Goal: Information Seeking & Learning: Check status

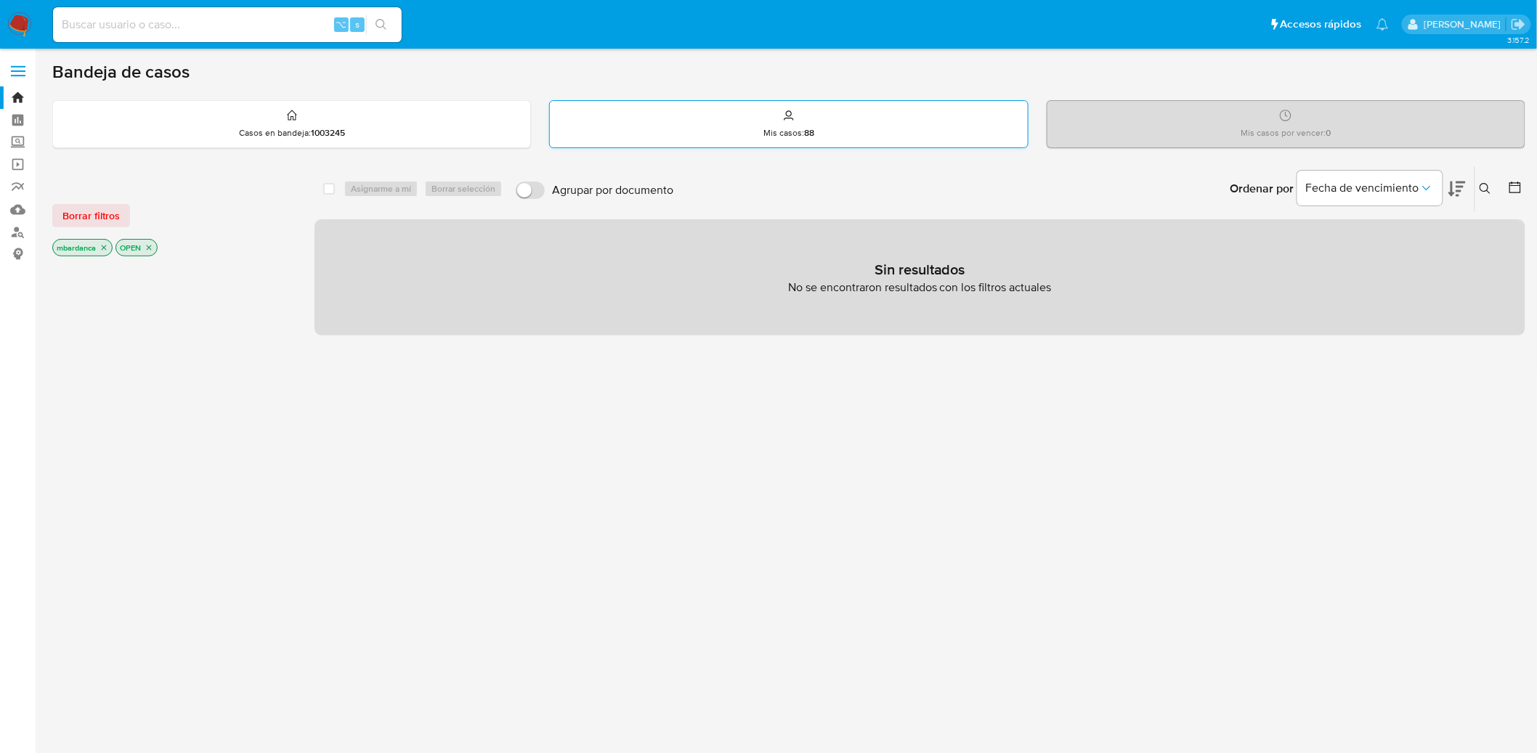
click at [809, 139] on div "Mis casos : 88" at bounding box center [788, 124] width 477 height 46
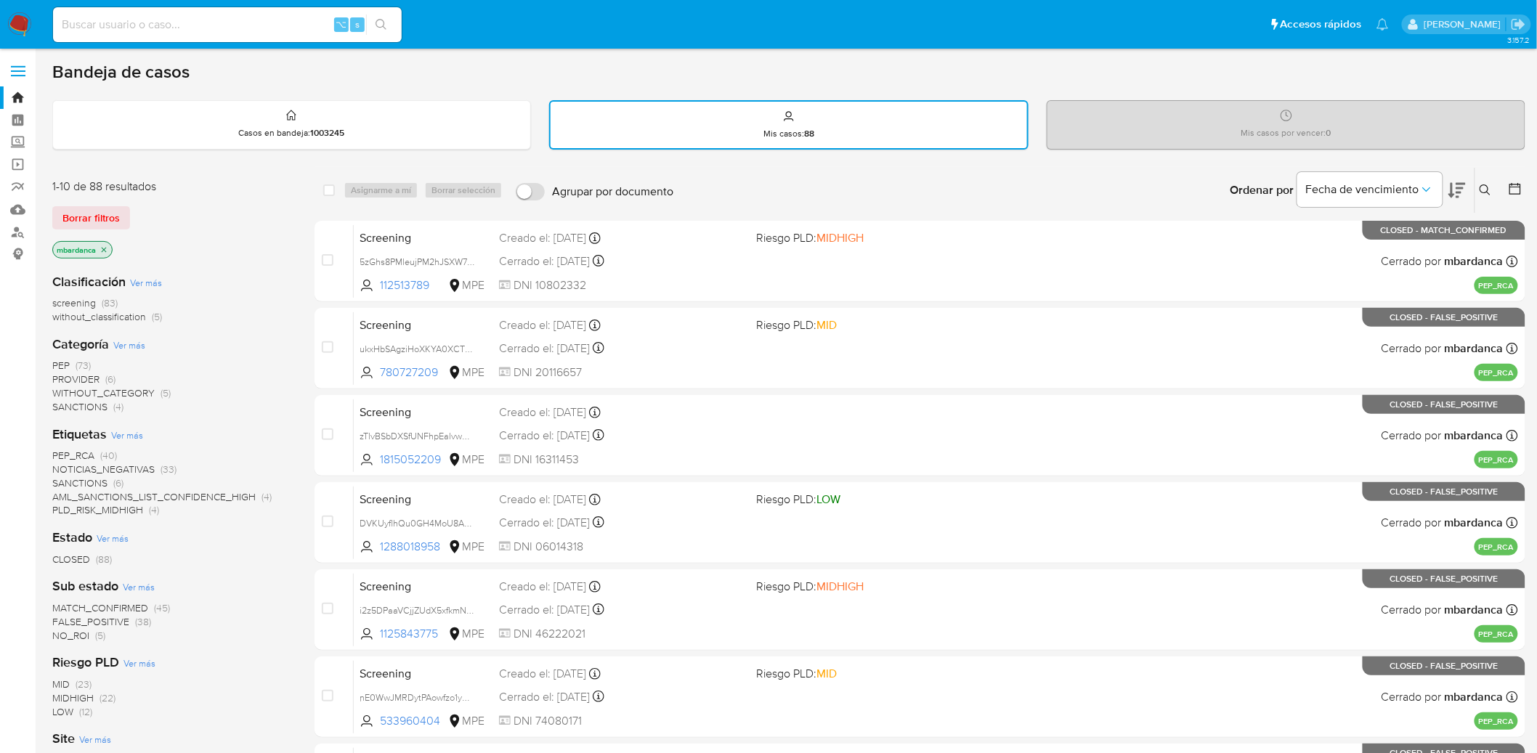
click at [266, 17] on input at bounding box center [227, 24] width 349 height 19
click at [262, 25] on input at bounding box center [227, 24] width 349 height 19
paste input "2061687298"
type input "2061687298"
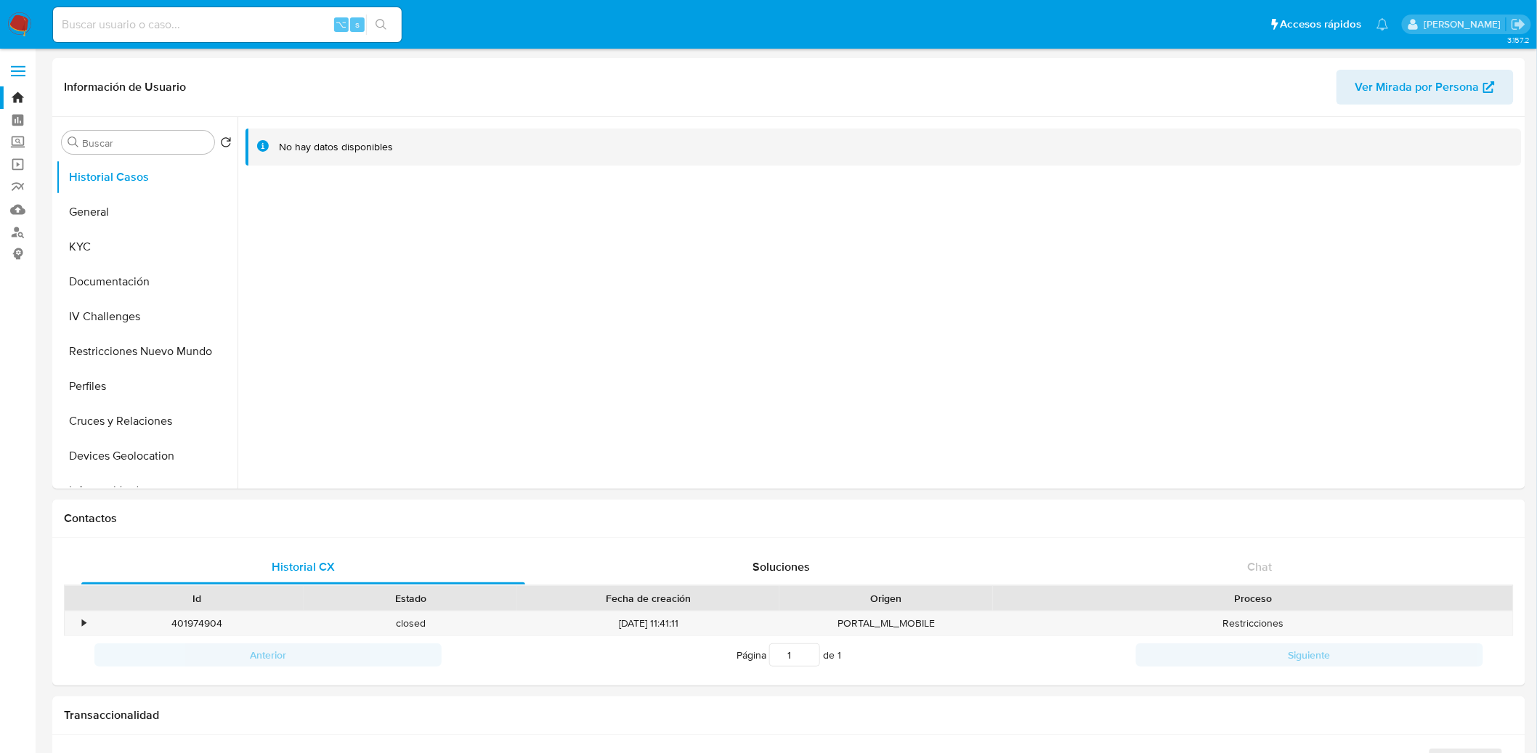
select select "10"
click at [232, 26] on input at bounding box center [227, 24] width 349 height 19
paste input "2061687298"
click at [131, 216] on button "General" at bounding box center [141, 212] width 170 height 35
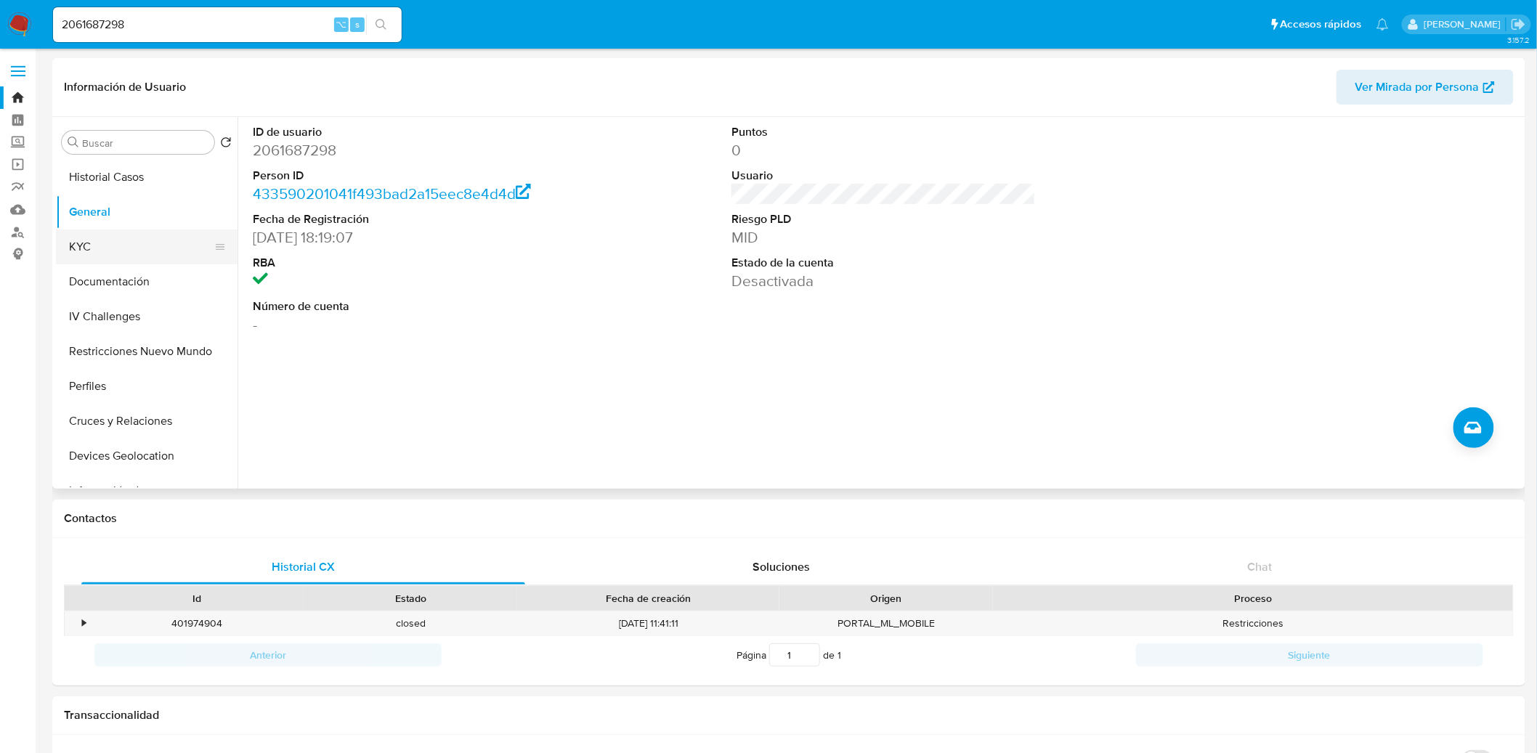
click at [136, 250] on button "KYC" at bounding box center [141, 246] width 170 height 35
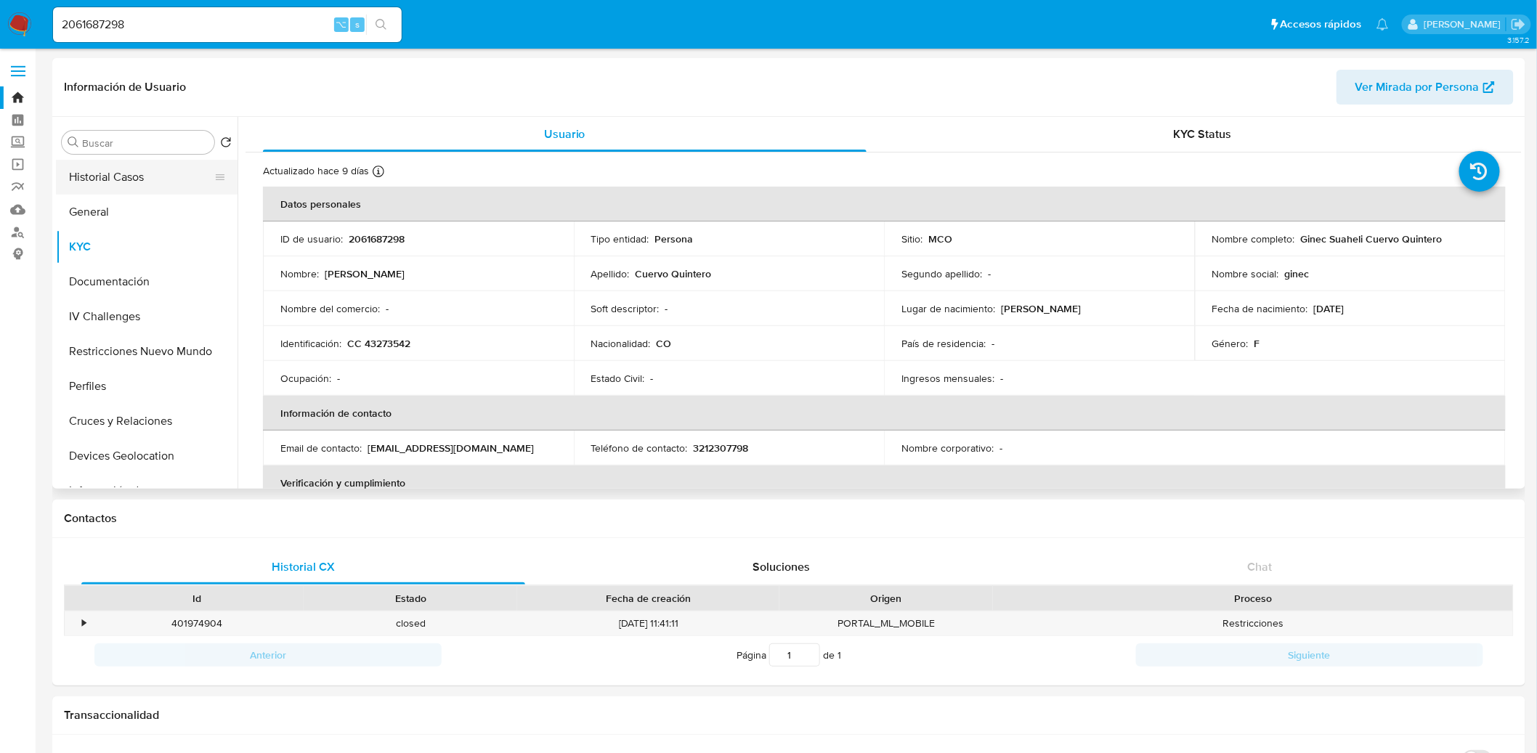
click at [170, 182] on button "Historial Casos" at bounding box center [141, 177] width 170 height 35
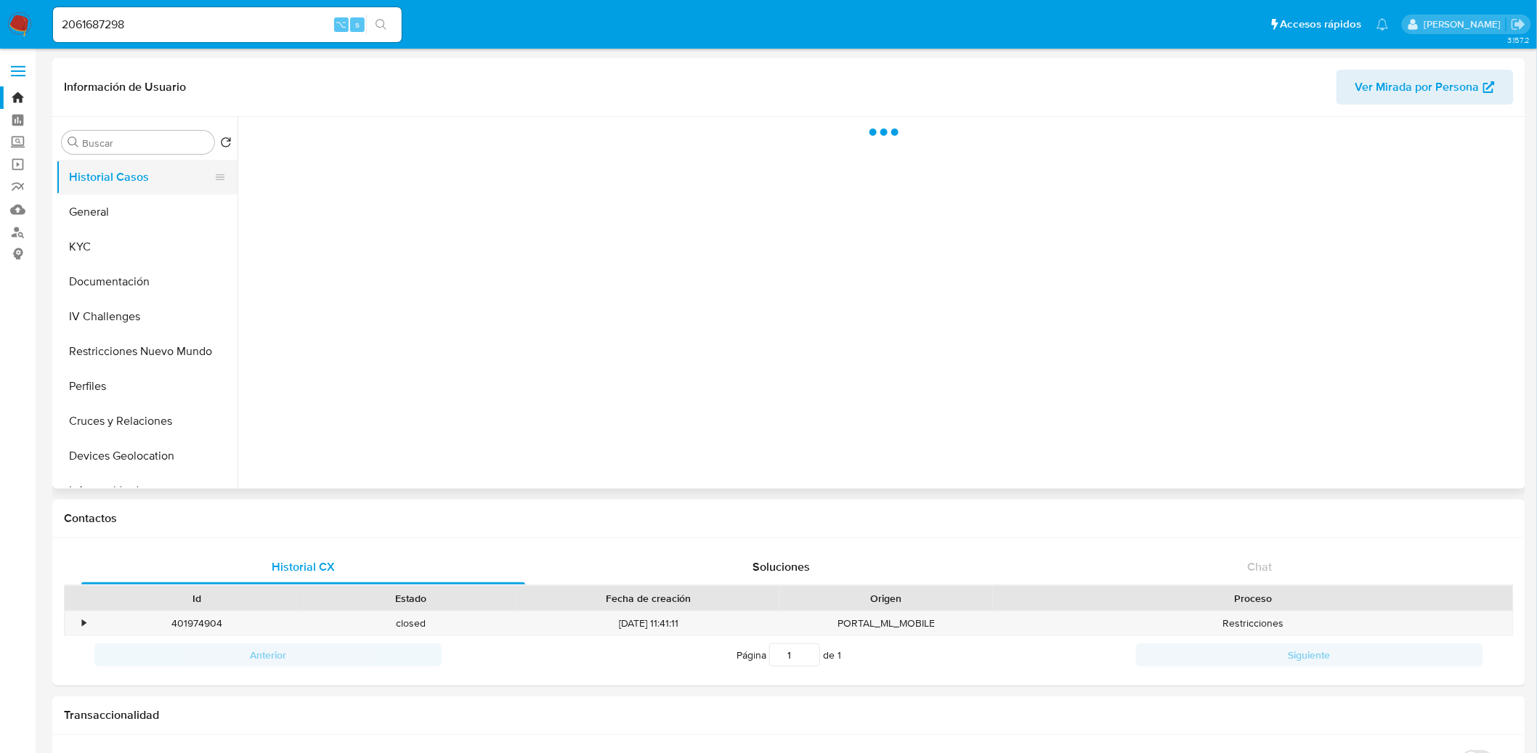
click at [170, 182] on button "Historial Casos" at bounding box center [141, 177] width 170 height 35
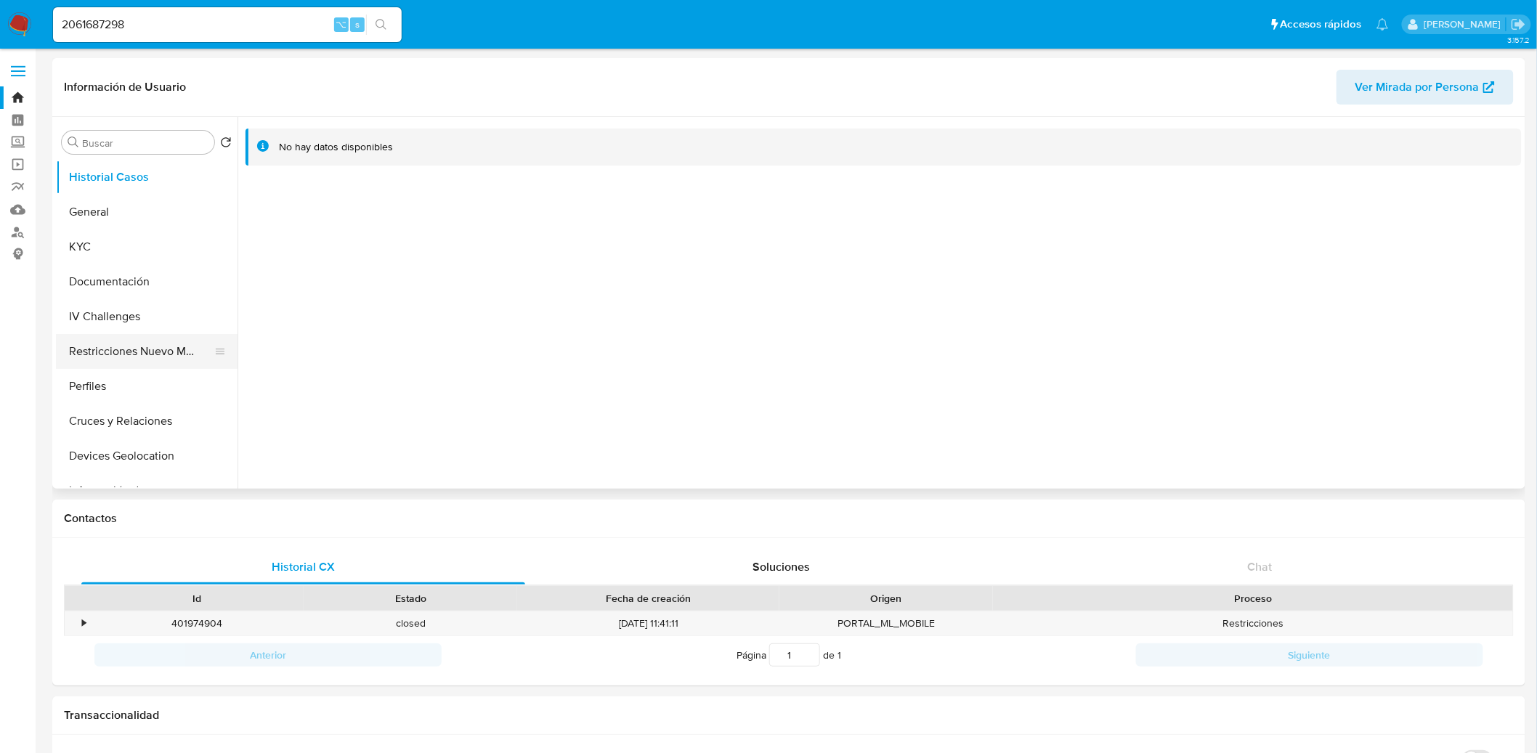
click at [142, 348] on button "Restricciones Nuevo Mundo" at bounding box center [141, 351] width 170 height 35
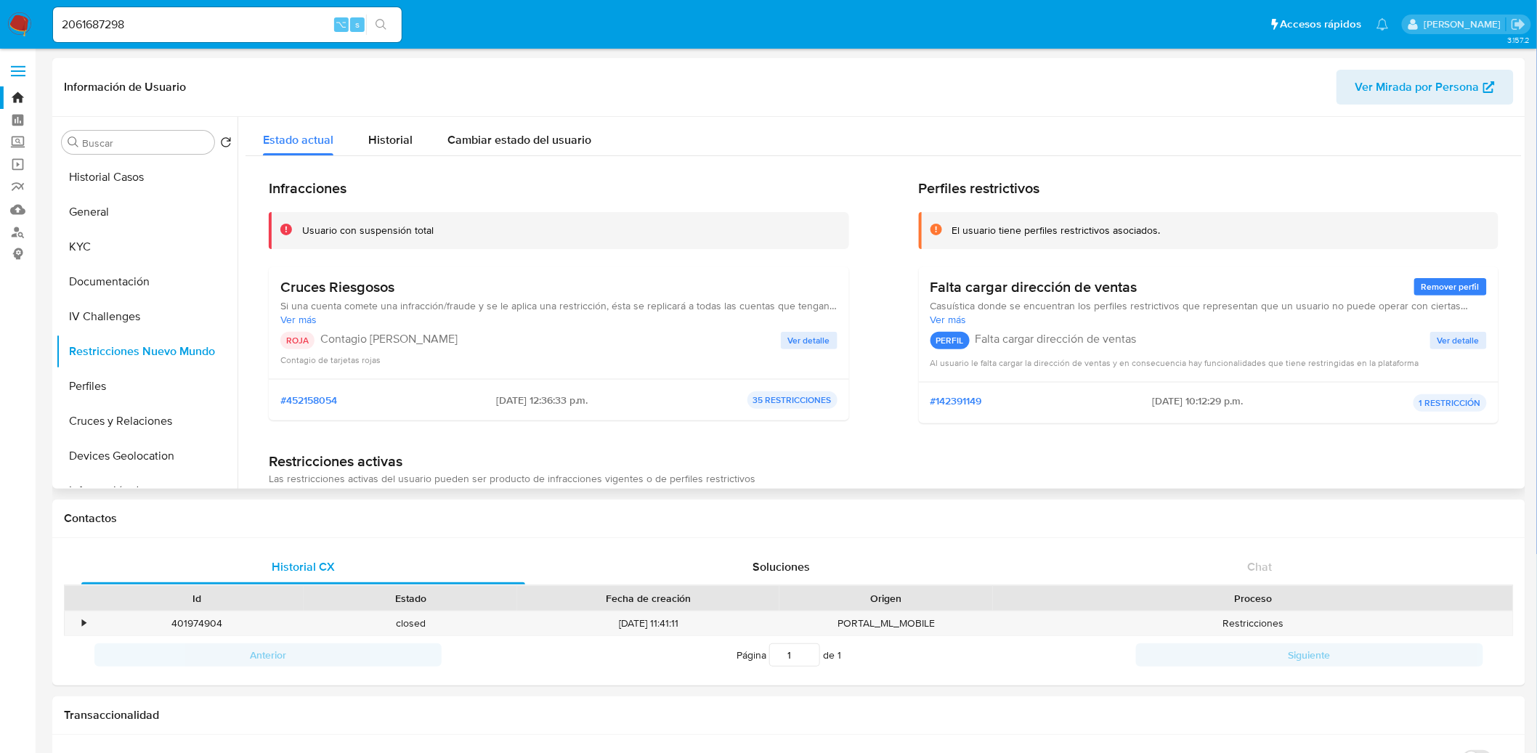
click at [791, 350] on div "ROJA Contagio [PERSON_NAME] Ver detalle Contagio de tarjetas [PERSON_NAME]" at bounding box center [558, 349] width 557 height 35
click at [792, 348] on span "Ver detalle" at bounding box center [809, 340] width 42 height 15
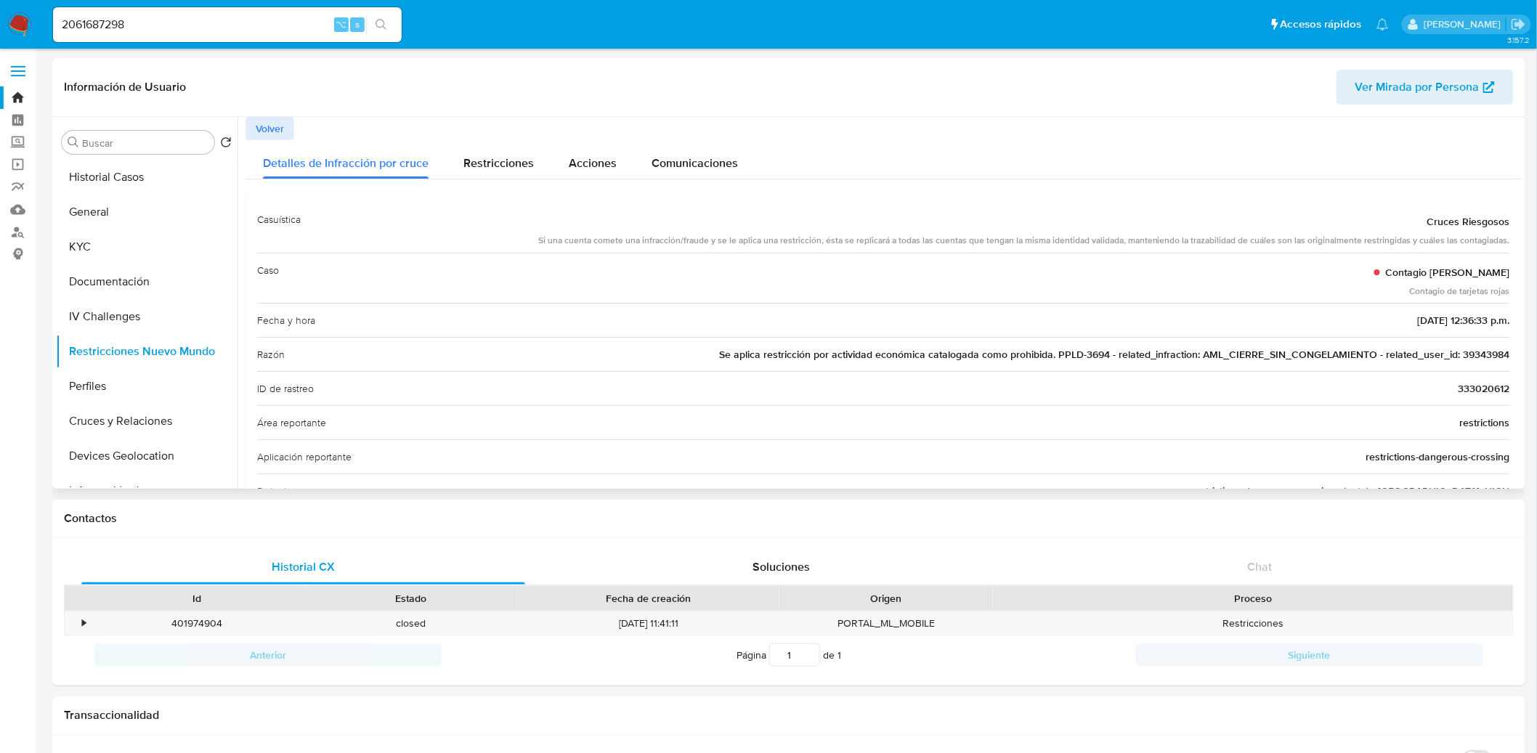
click at [1492, 357] on span "Se aplica restricción por actividad económica catalogada como prohibida. PPLD-3…" at bounding box center [1114, 354] width 791 height 15
click at [272, 17] on input "2061687298" at bounding box center [227, 24] width 349 height 19
paste input "39343984"
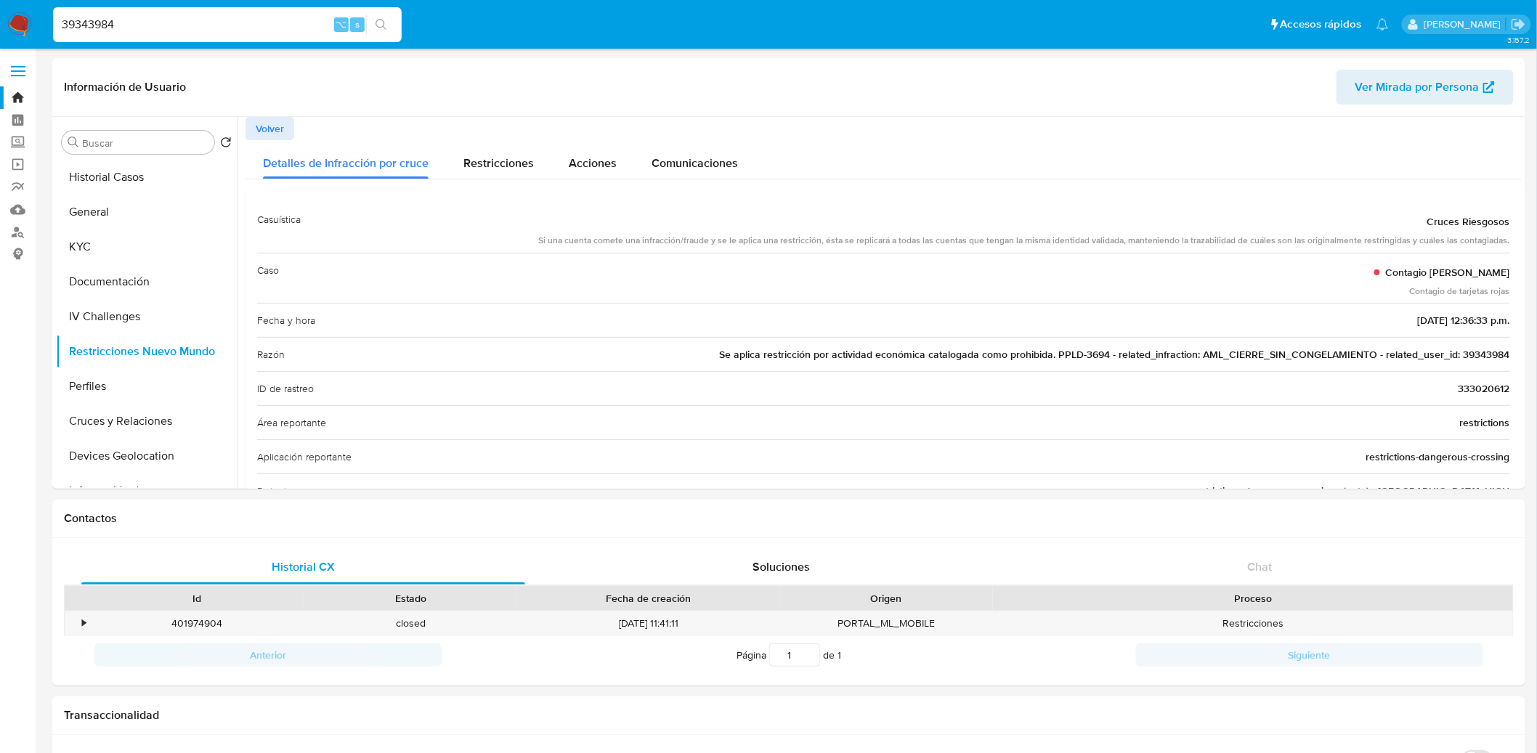
type input "39343984"
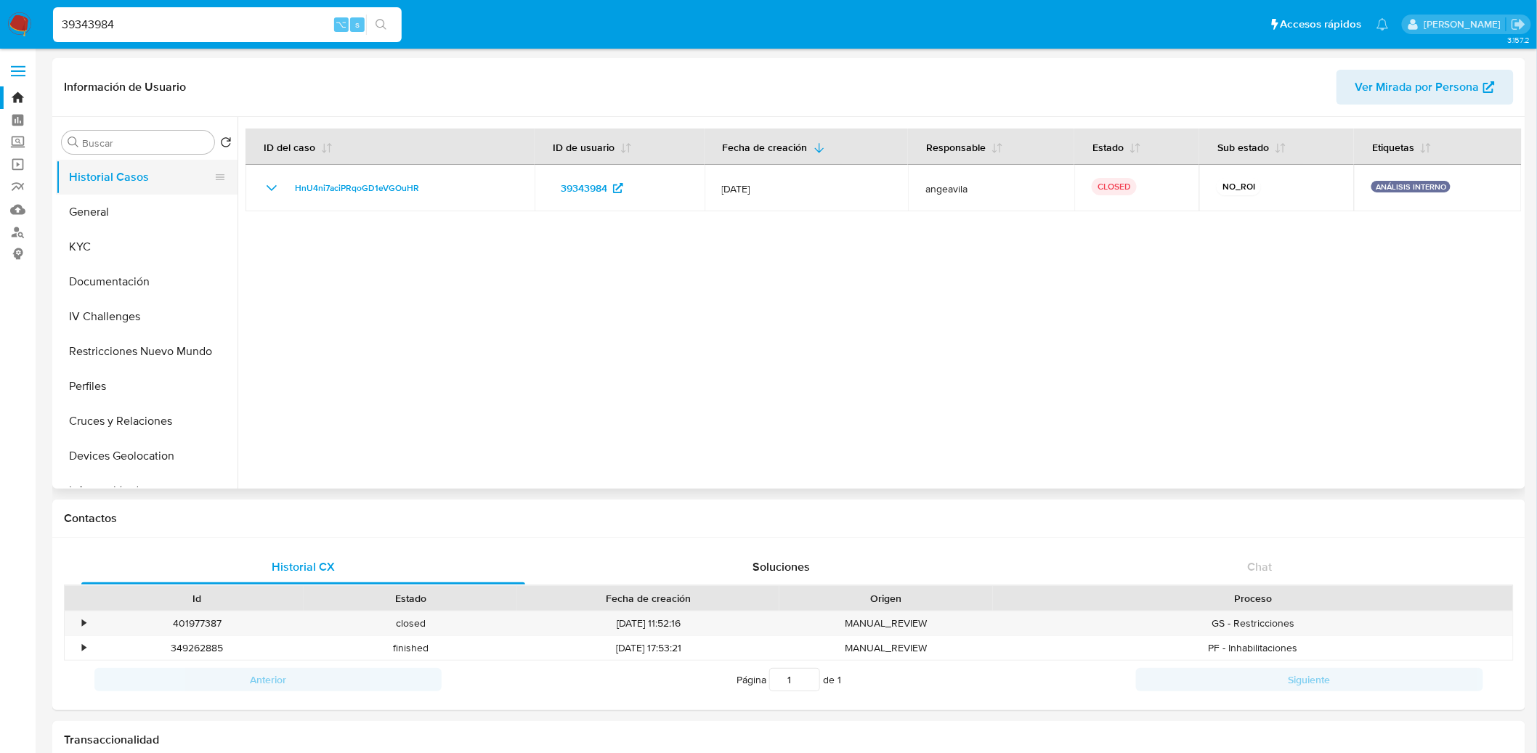
select select "10"
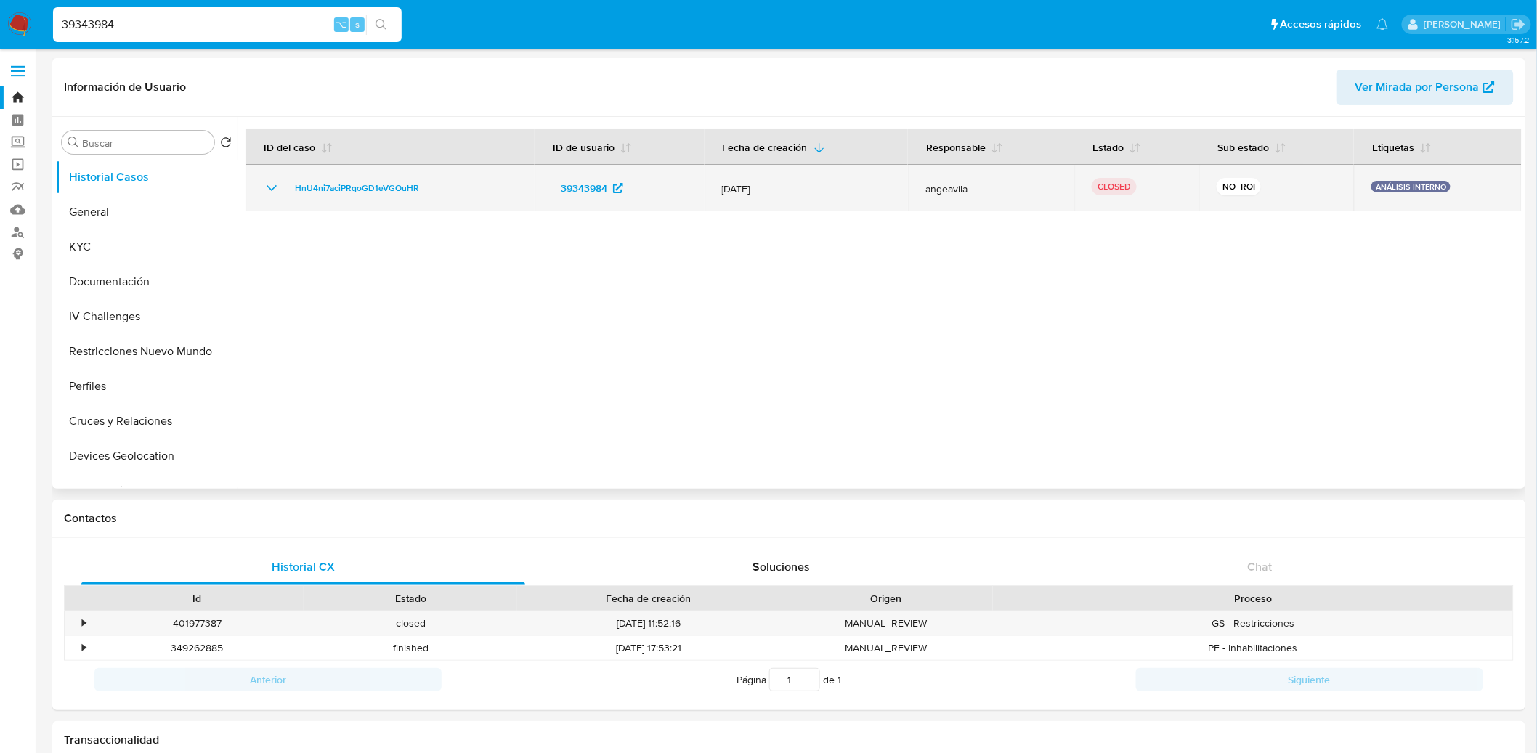
click at [276, 182] on icon "Mostrar/Ocultar" at bounding box center [271, 187] width 17 height 17
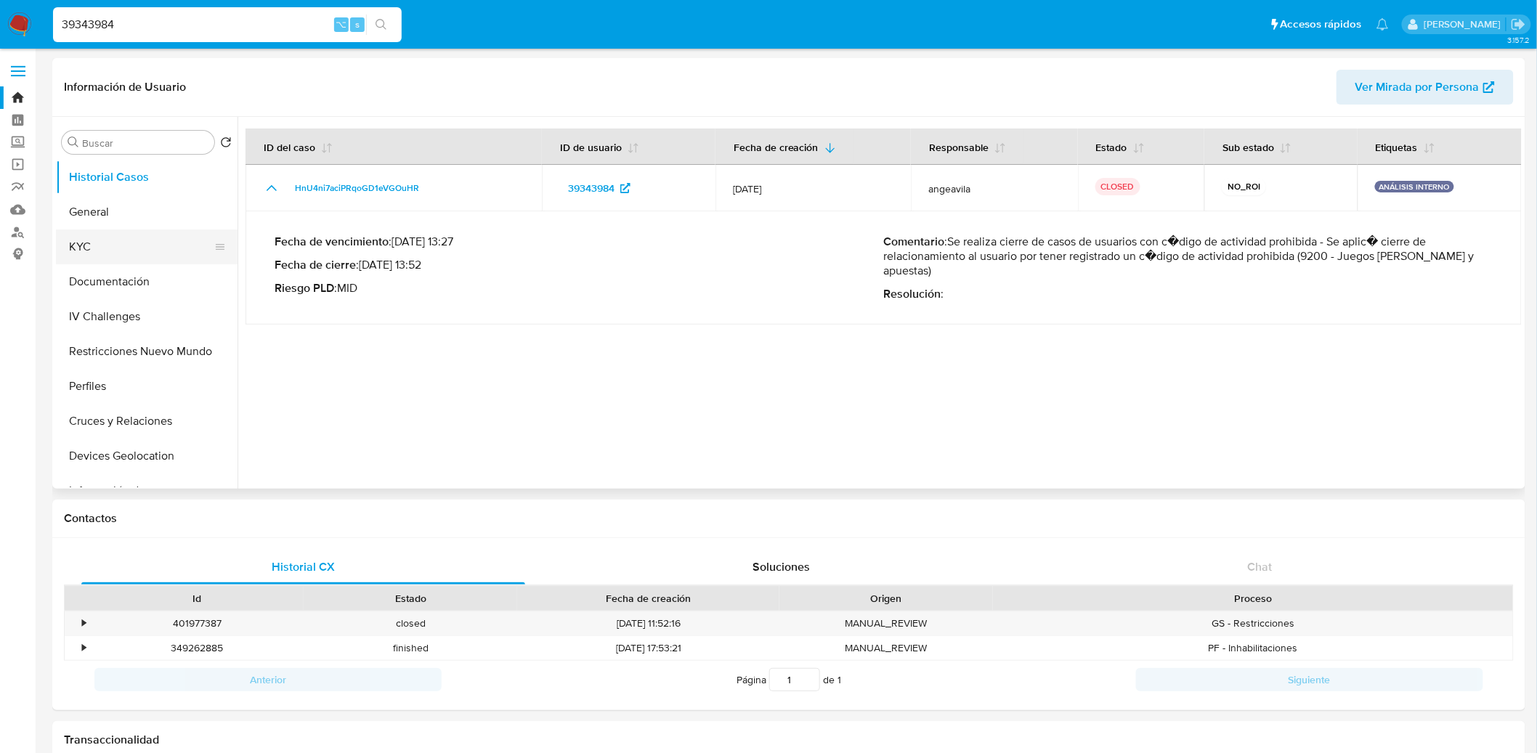
click at [129, 236] on button "KYC" at bounding box center [141, 246] width 170 height 35
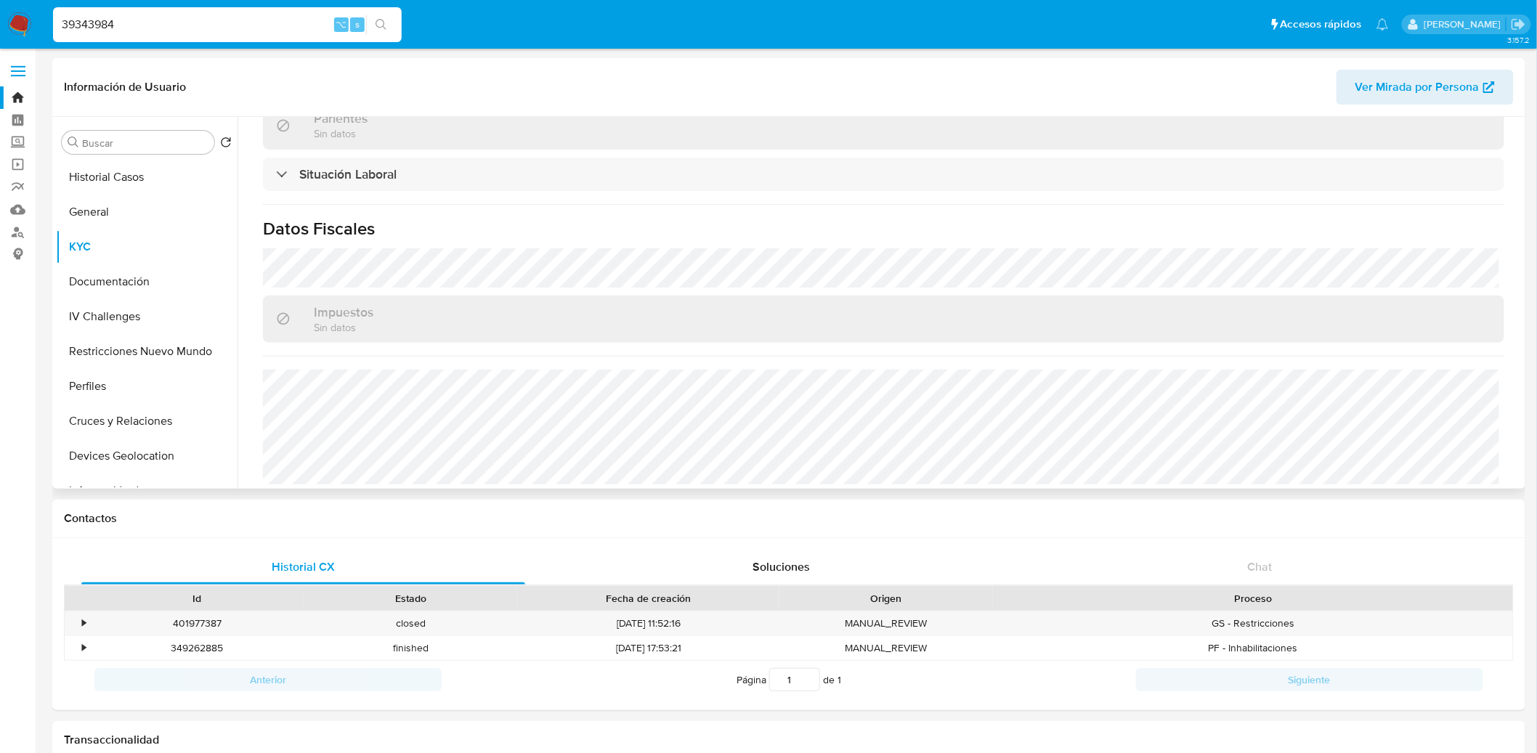
scroll to position [717, 0]
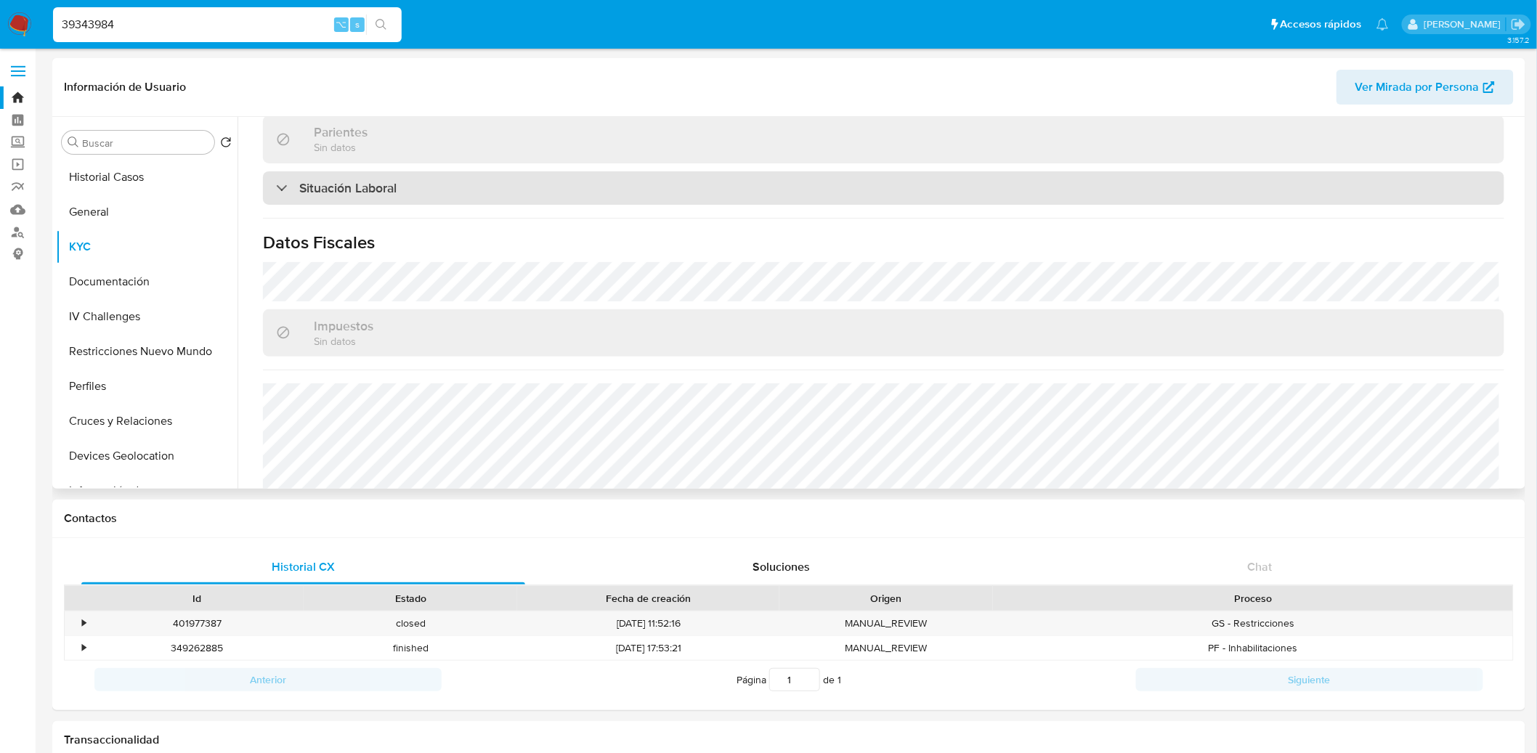
click at [355, 181] on h3 "Situación Laboral" at bounding box center [347, 188] width 97 height 16
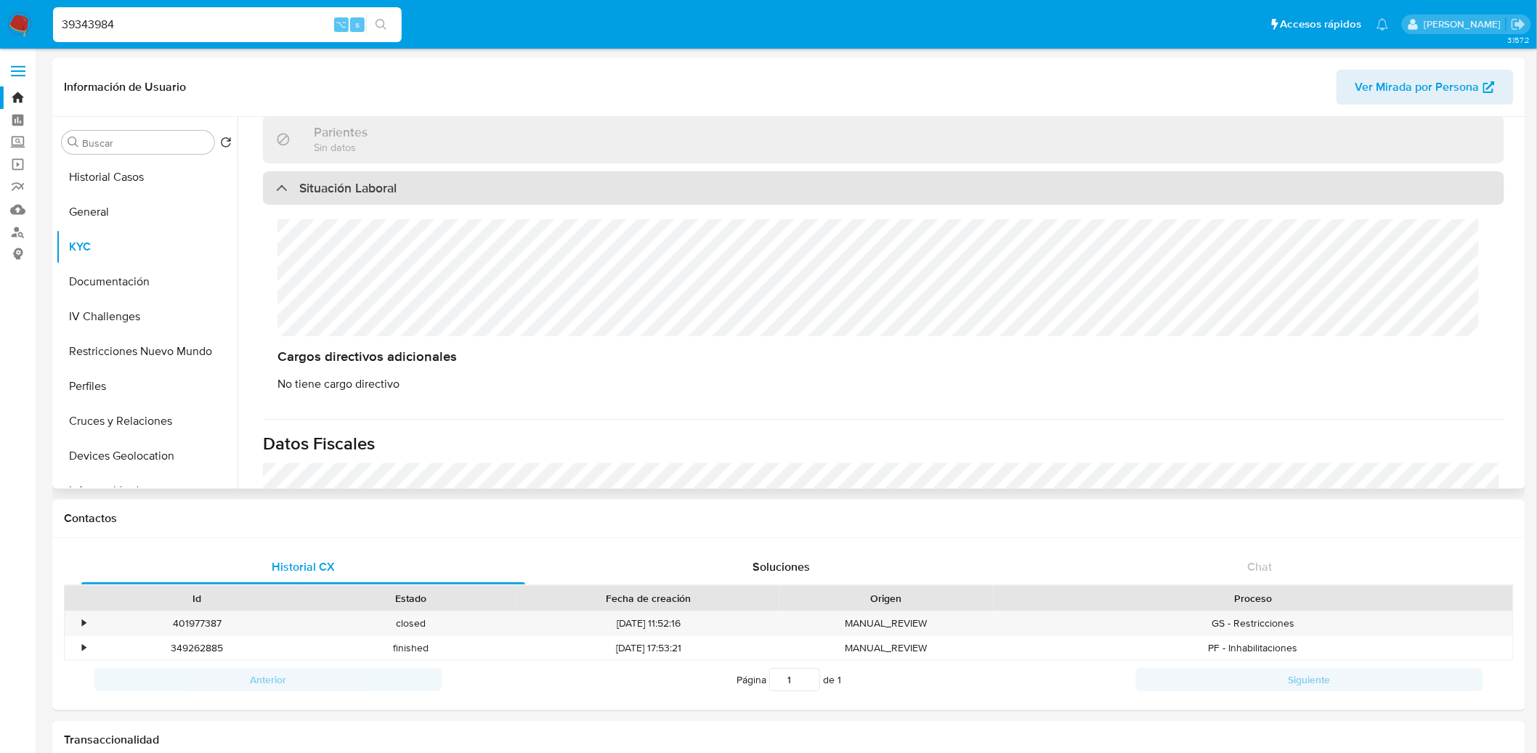
click at [351, 185] on h3 "Situación Laboral" at bounding box center [347, 188] width 97 height 16
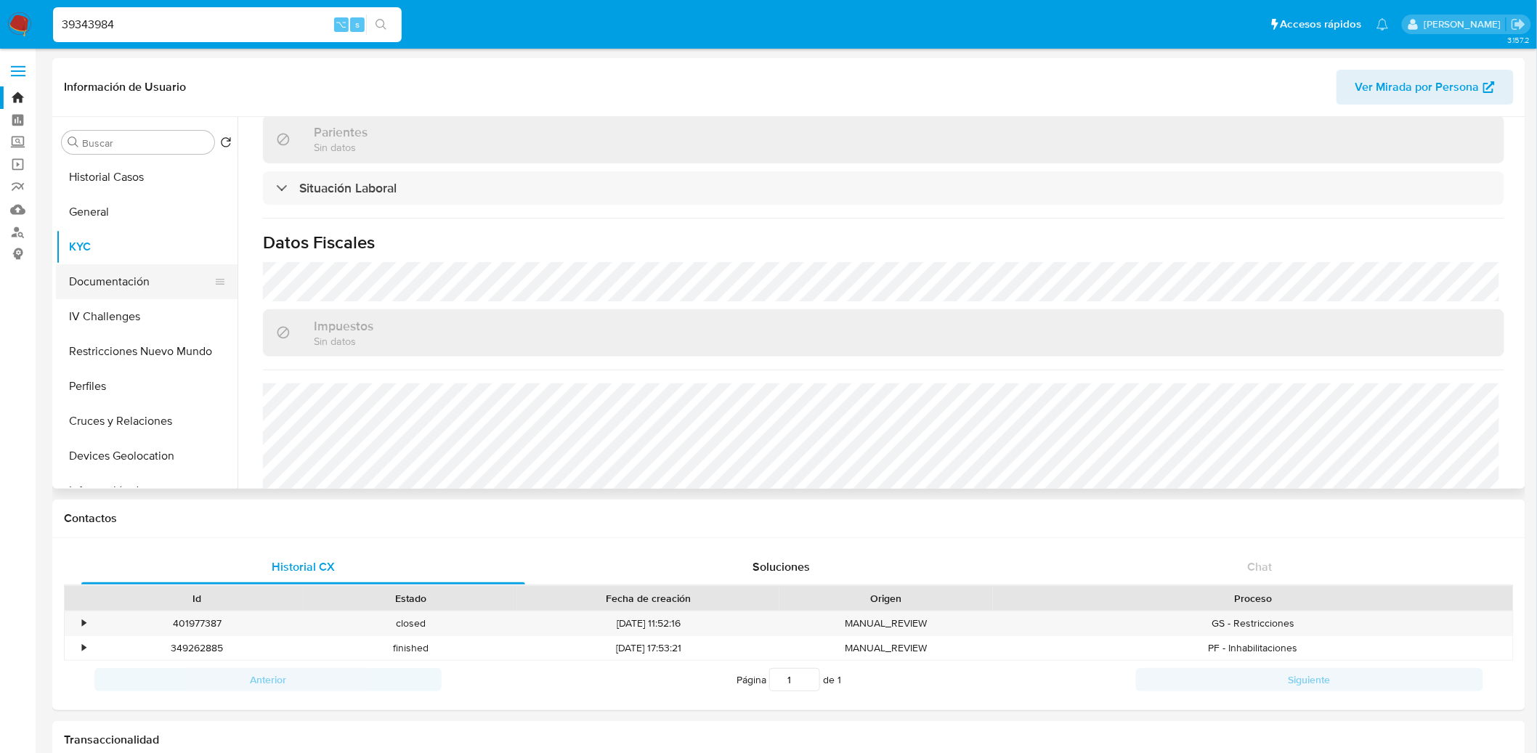
click at [107, 277] on button "Documentación" at bounding box center [141, 281] width 170 height 35
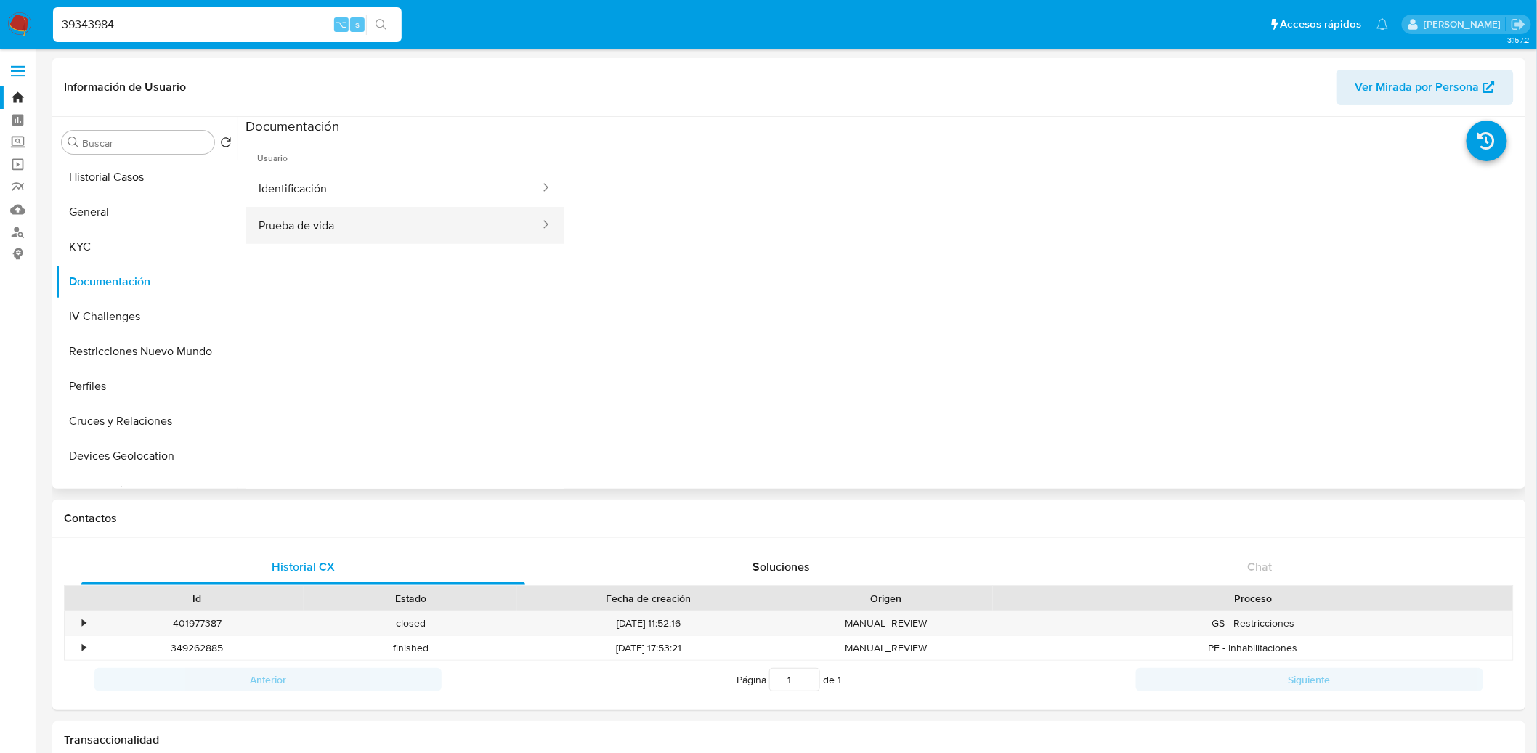
click at [418, 216] on button "Prueba de vida" at bounding box center [393, 225] width 296 height 37
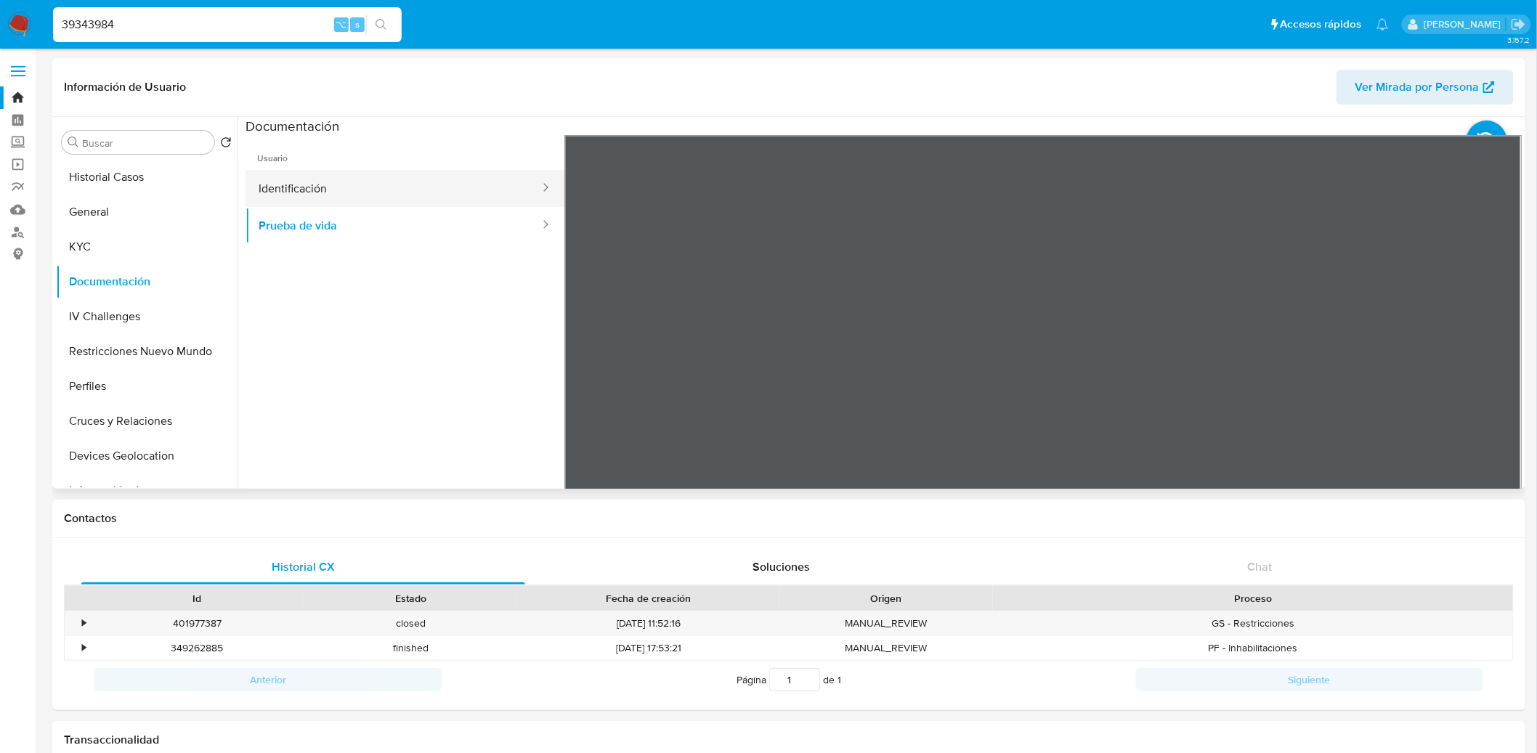
click at [465, 195] on button "Identificación" at bounding box center [393, 188] width 296 height 37
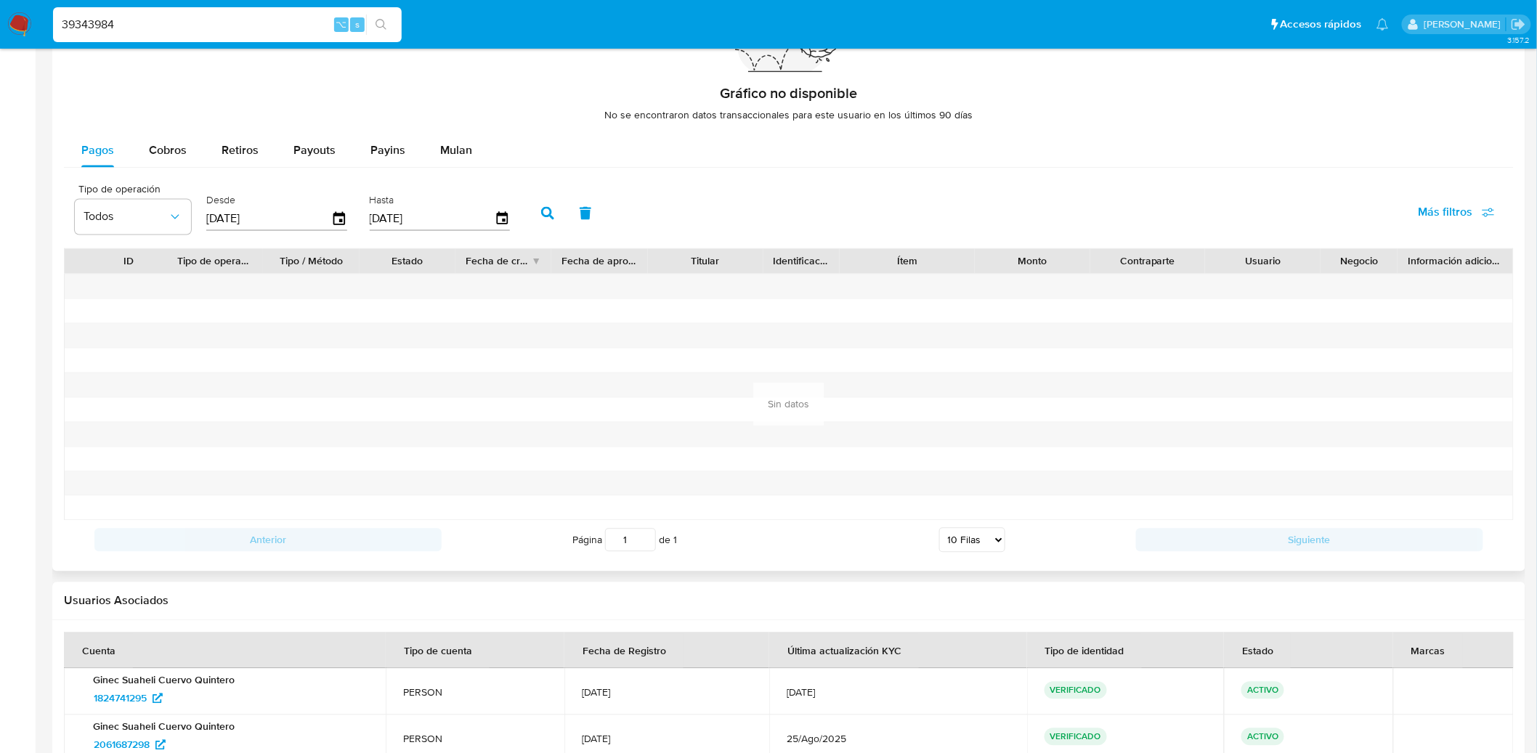
scroll to position [937, 0]
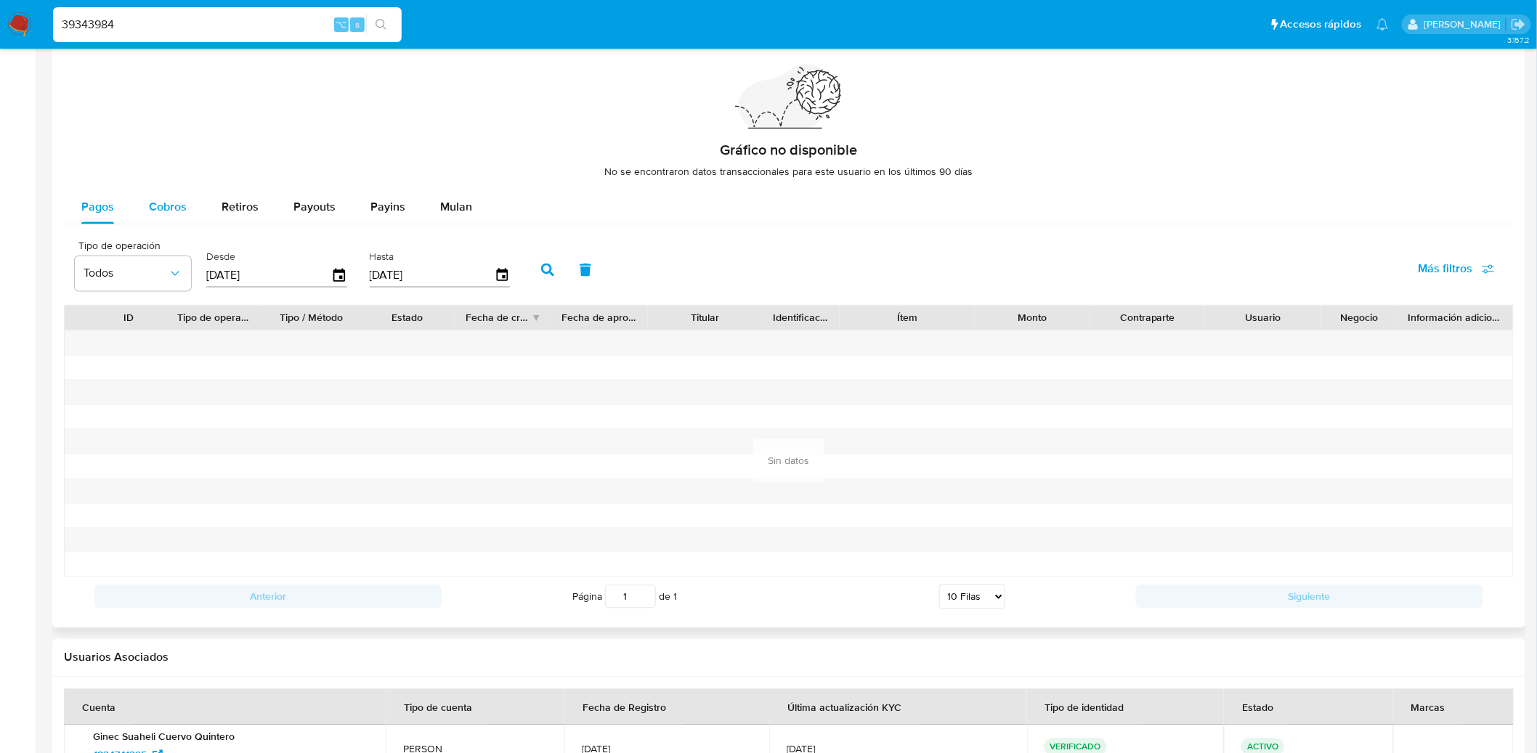
click at [194, 208] on button "Cobros" at bounding box center [167, 207] width 73 height 35
select select "10"
click at [315, 284] on input "[DATE]" at bounding box center [268, 275] width 125 height 23
click at [325, 280] on input "[DATE]" at bounding box center [268, 275] width 125 height 23
click at [351, 277] on div "Tipo de operación Todos Desde [DATE] Hasta [DATE]" at bounding box center [296, 269] width 457 height 58
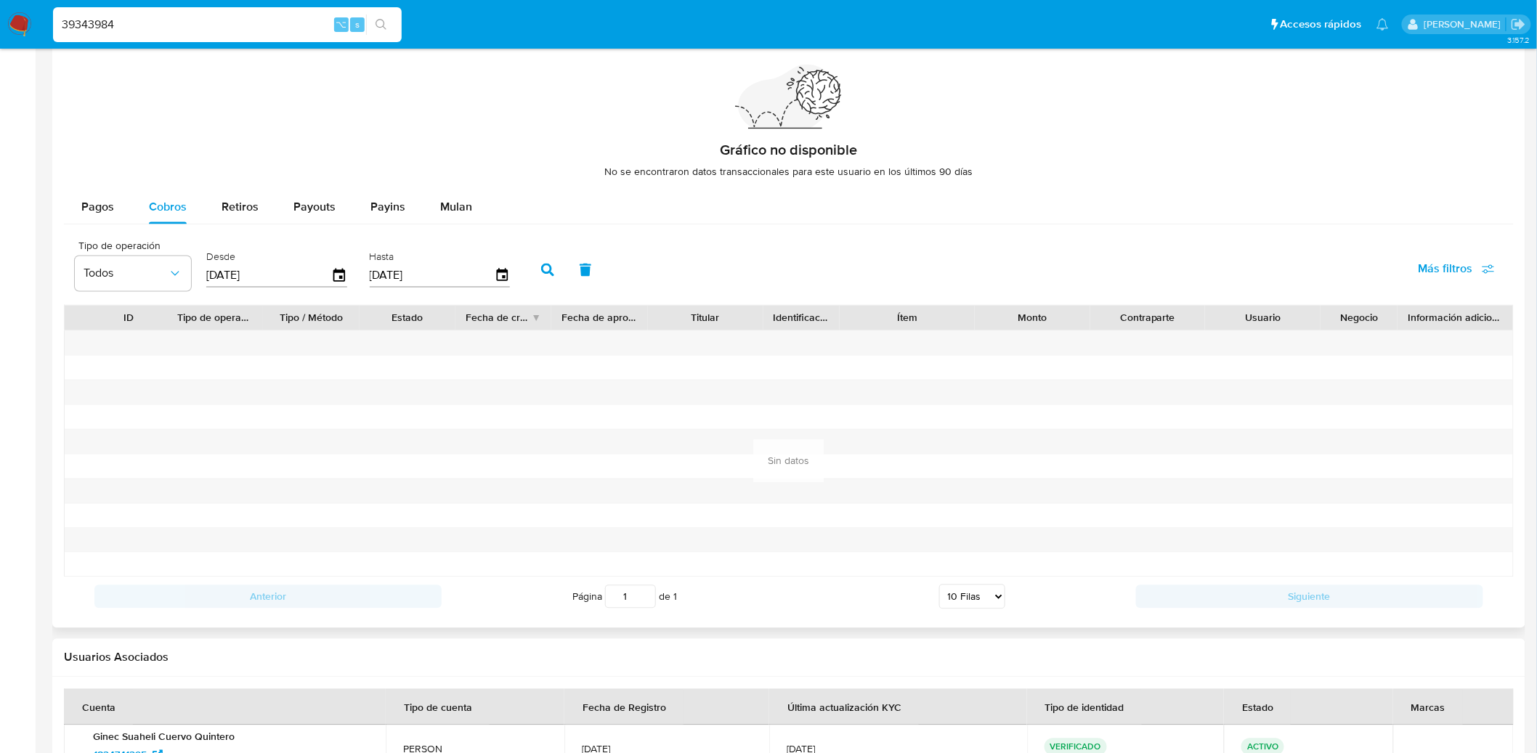
click at [347, 278] on div "Desde [DATE]" at bounding box center [279, 269] width 152 height 58
click at [340, 280] on icon "button" at bounding box center [339, 275] width 12 height 13
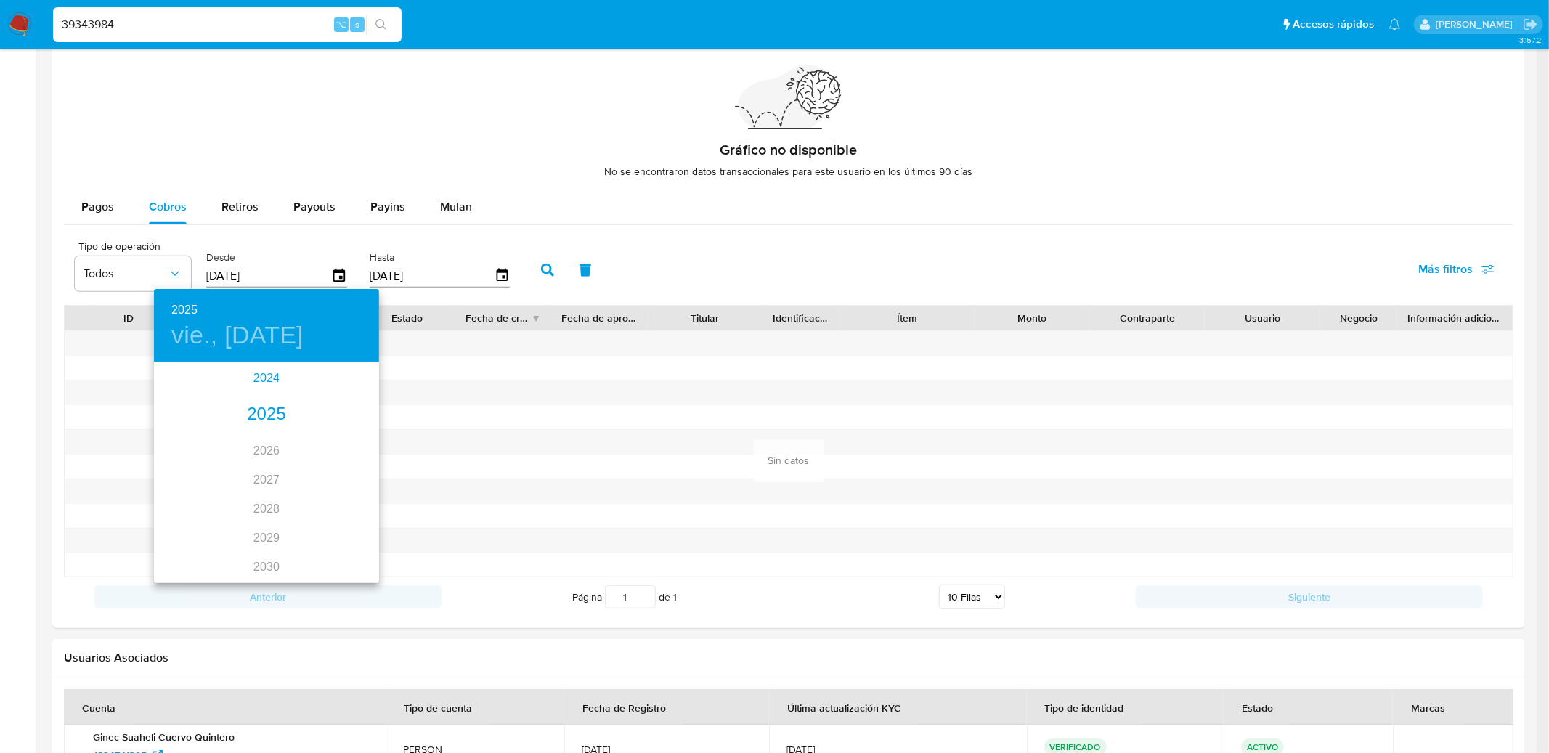
click at [262, 383] on div "2024" at bounding box center [266, 378] width 225 height 29
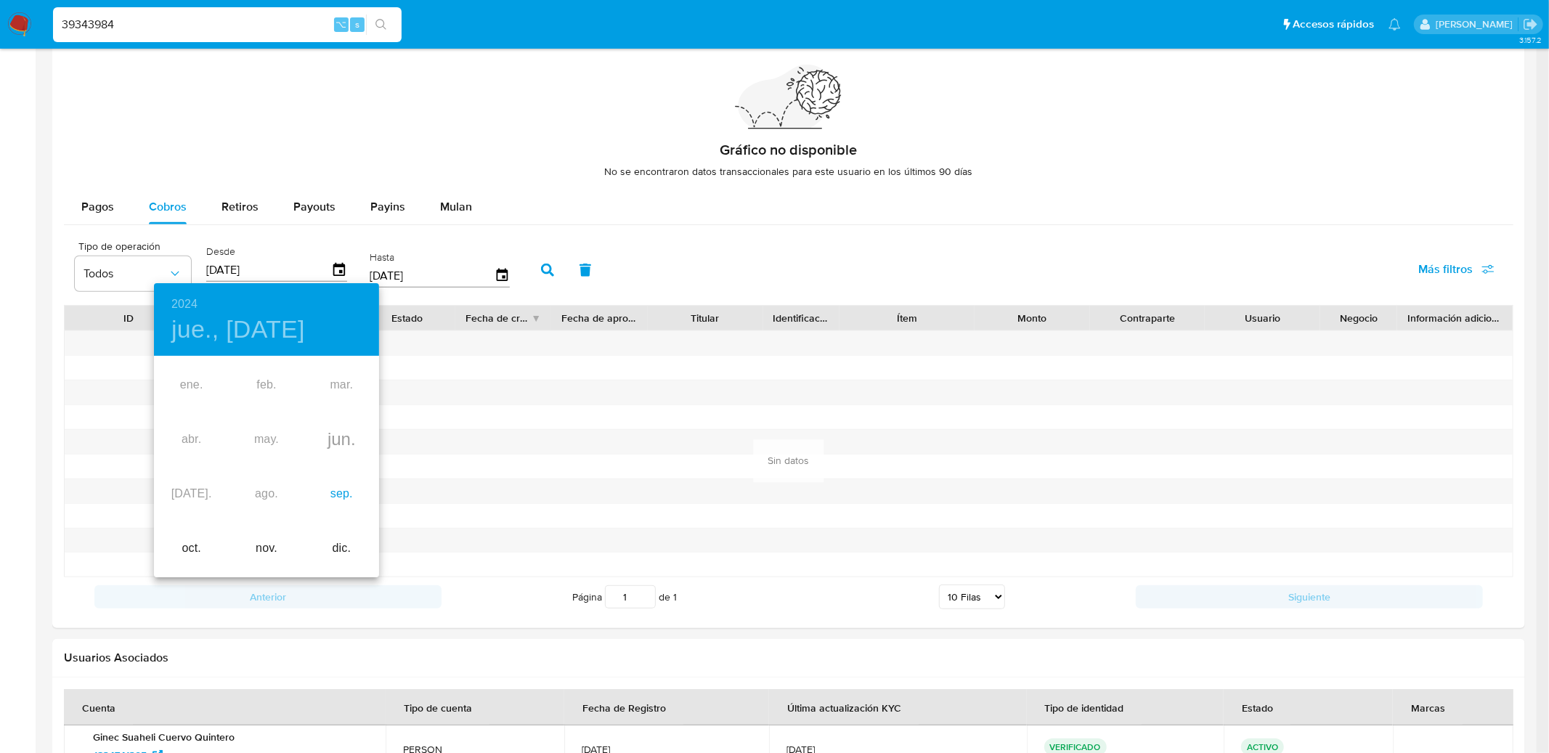
click at [328, 487] on div "sep." at bounding box center [341, 494] width 75 height 54
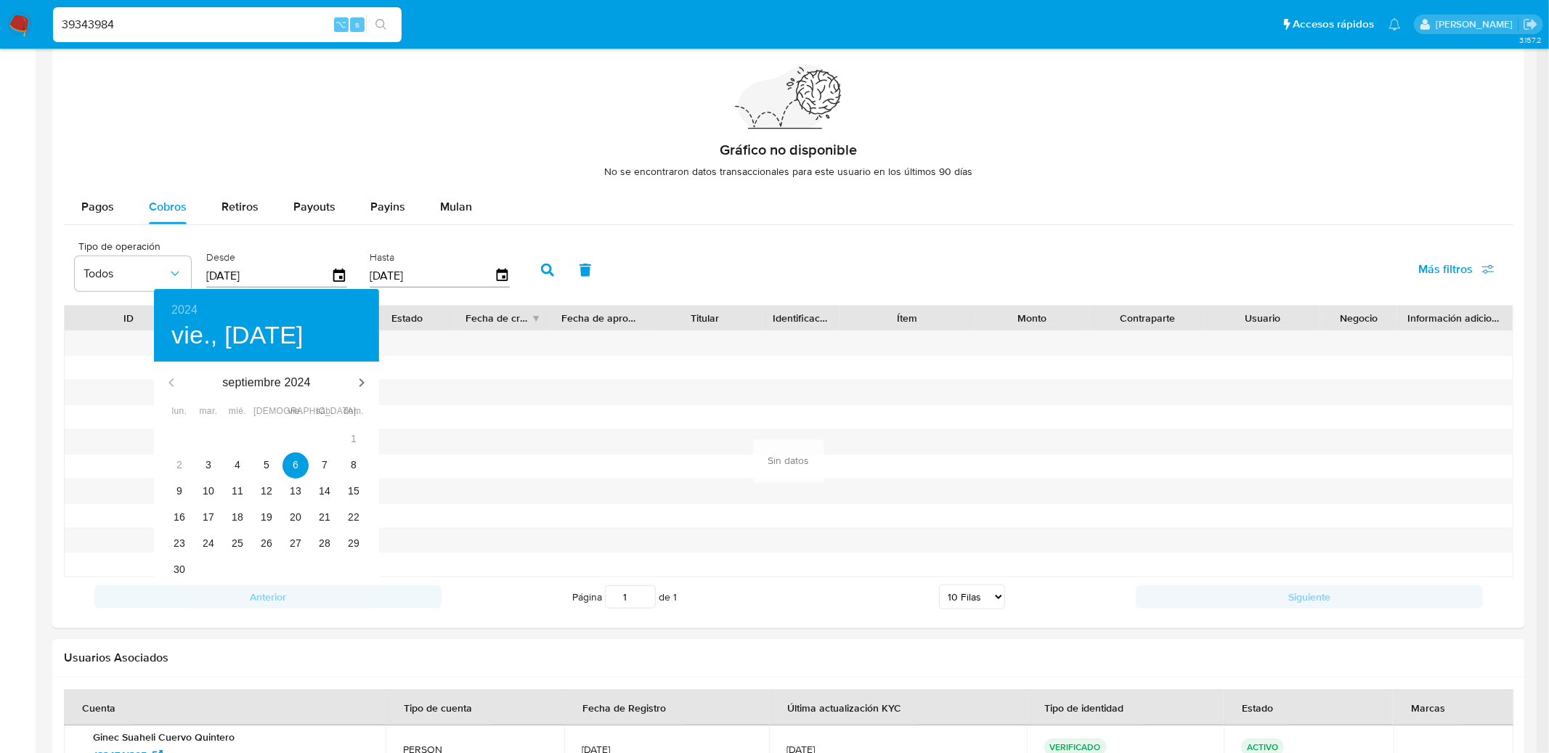
click at [338, 460] on div "7" at bounding box center [324, 465] width 29 height 26
type input "[DATE]"
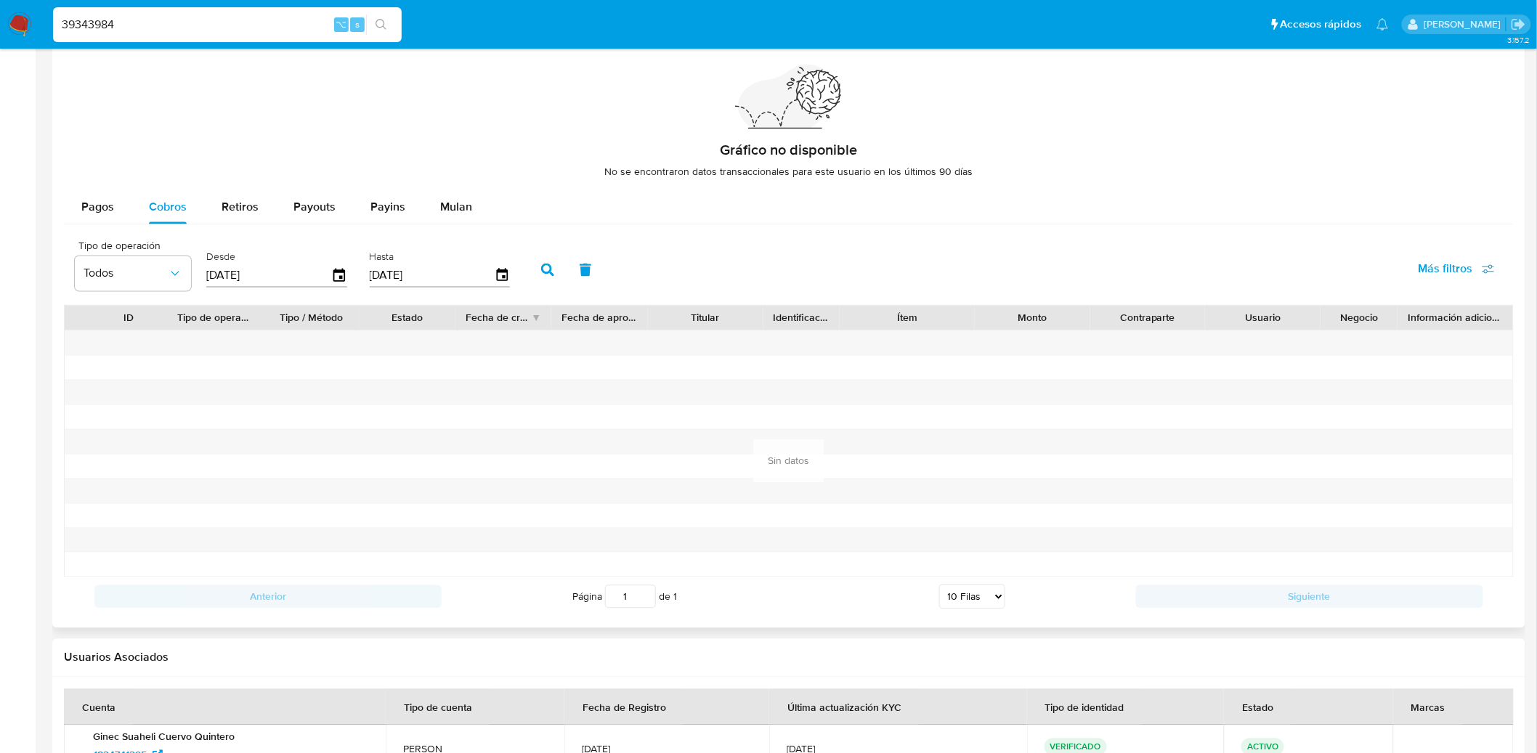
click at [529, 264] on button "button" at bounding box center [548, 270] width 38 height 35
